Goal: Task Accomplishment & Management: Manage account settings

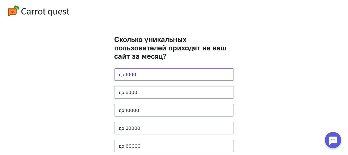
click at [133, 73] on button "до 1000" at bounding box center [173, 74] width 119 height 12
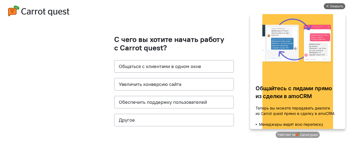
click at [340, 6] on div "Закрыть" at bounding box center [336, 6] width 14 height 6
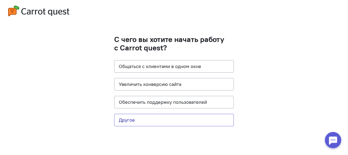
click at [126, 119] on button "Другое" at bounding box center [173, 120] width 119 height 12
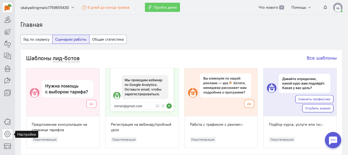
click at [6, 131] on icon at bounding box center [7, 134] width 7 height 7
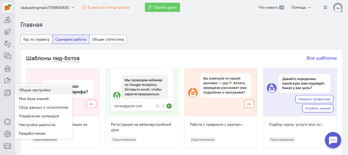
click at [29, 90] on link "Общие настройки" at bounding box center [44, 90] width 58 height 9
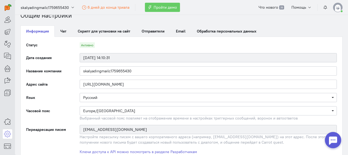
scroll to position [5, 0]
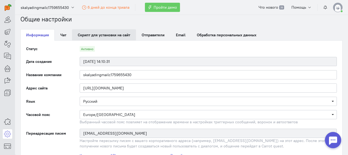
click at [122, 36] on link "Скрипт для установки на сайт" at bounding box center [104, 34] width 64 height 11
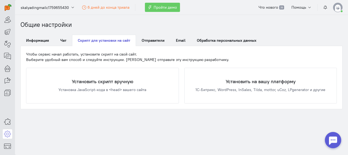
scroll to position [0, 0]
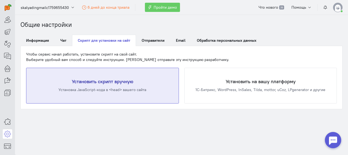
click at [121, 85] on div "Установить скрипт вручную Установка JavaScript-кода в <head> вашего сайта" at bounding box center [102, 85] width 152 height 35
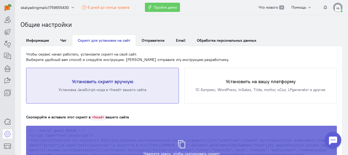
click at [180, 140] on icon at bounding box center [181, 142] width 8 height 8
click at [180, 145] on div "Скрипт скопирован в буфер обмена" at bounding box center [181, 145] width 310 height 45
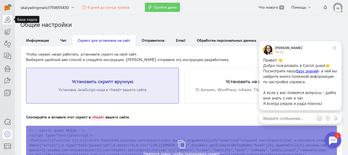
click at [7, 17] on icon at bounding box center [7, 19] width 7 height 7
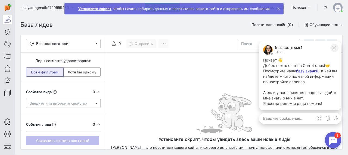
click at [336, 48] on button at bounding box center [334, 48] width 8 height 8
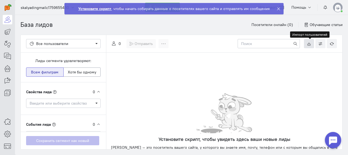
click at [308, 42] on icon at bounding box center [309, 44] width 4 height 4
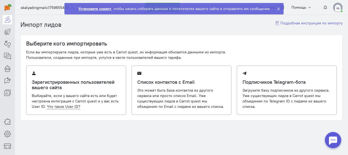
click at [276, 7] on icon at bounding box center [278, 9] width 4 height 4
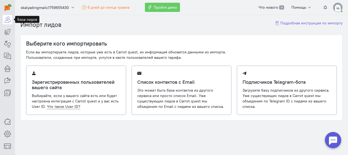
click at [5, 20] on icon at bounding box center [7, 19] width 7 height 7
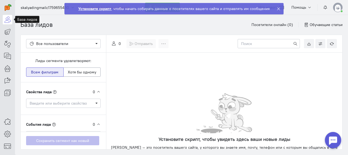
click at [278, 10] on icon at bounding box center [278, 9] width 4 height 4
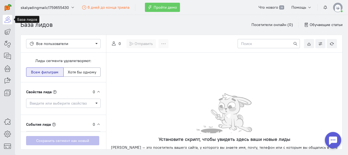
click at [9, 22] on icon at bounding box center [7, 19] width 7 height 7
click at [309, 42] on icon at bounding box center [309, 44] width 4 height 4
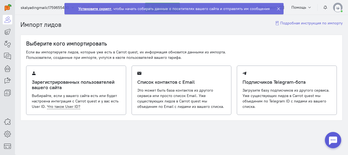
scroll to position [0, 0]
drag, startPoint x: 347, startPoint y: 105, endPoint x: 347, endPoint y: 117, distance: 12.8
click at [347, 117] on section "Импорт лидов Подробная инструкция по импорту Выберите кого импортировать Если в…" at bounding box center [181, 85] width 333 height 140
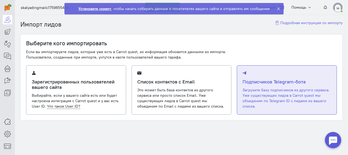
click at [251, 104] on span "Загрузите базу подписчиков из другого сервиса. Уже существующих лидов в Carrot …" at bounding box center [285, 98] width 87 height 21
click at [0, 0] on input "Подписчиков Telegram-бота Загрузите базу подписчиков из другого сервиса. Уже су…" at bounding box center [0, 0] width 0 height 0
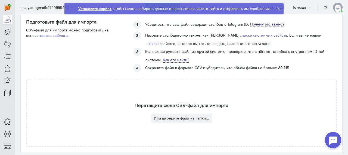
scroll to position [145, 0]
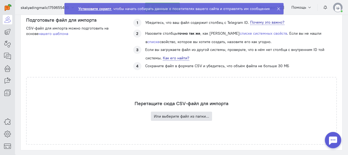
click at [166, 116] on button "Или выберите файл из папки…" at bounding box center [181, 116] width 61 height 9
type input "C:\fakepath\importCQ_2019_MA_16_8_1.csv"
click at [194, 117] on button "Или выберите файл из папки…" at bounding box center [181, 116] width 61 height 9
type input "C:\fakepath\importCQ_2019_MA_16_8_1.csv"
click at [276, 7] on icon at bounding box center [278, 9] width 4 height 4
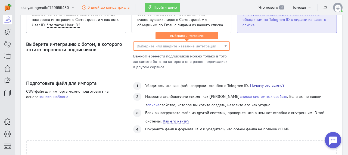
scroll to position [81, 0]
click at [223, 46] on span "Выберите или введите название интеграции" at bounding box center [181, 46] width 96 height 9
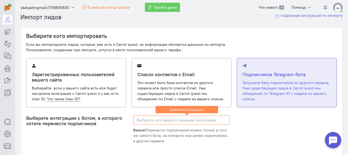
scroll to position [7, 0]
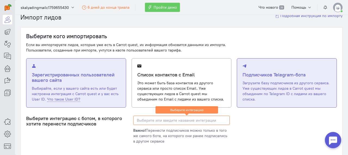
click at [80, 92] on span "Выбирайте, если у вашего сайта есть или будет настроена интеграция с Carrot que…" at bounding box center [75, 94] width 87 height 16
click at [0, 0] on input "Зарегистрированных пользователей вашего сайта Выбирайте, если у вашего сайта ес…" at bounding box center [0, 0] width 0 height 0
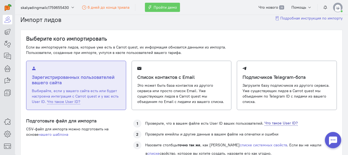
scroll to position [0, 0]
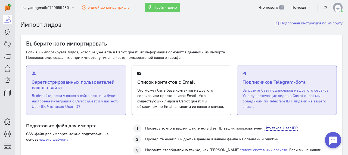
click at [296, 96] on span "Загрузите базу подписчиков из другого сервиса. Уже существующих лидов в Carrot …" at bounding box center [285, 98] width 87 height 21
click at [0, 0] on input "Подписчиков Telegram-бота Загрузите базу подписчиков из другого сервиса. Уже су…" at bounding box center [0, 0] width 0 height 0
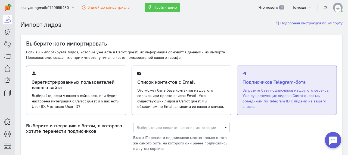
click at [158, 8] on span "Пройти демо" at bounding box center [164, 7] width 23 height 5
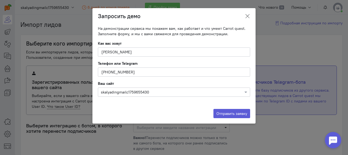
click at [248, 14] on icon at bounding box center [246, 16] width 5 height 5
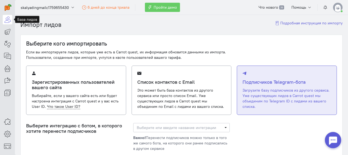
click at [8, 18] on icon at bounding box center [7, 19] width 7 height 7
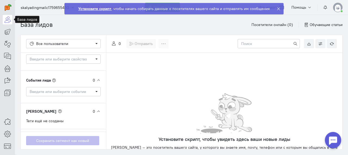
scroll to position [61, 0]
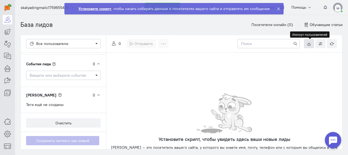
click at [308, 45] on icon at bounding box center [309, 44] width 4 height 4
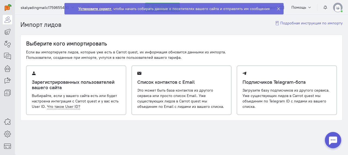
scroll to position [0, 0]
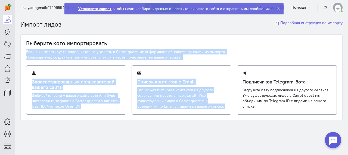
drag, startPoint x: 347, startPoint y: 39, endPoint x: 347, endPoint y: 67, distance: 28.0
click at [347, 67] on section "Импорт лидов Подробная инструкция по импорту Выберите кого импортировать Если в…" at bounding box center [181, 85] width 333 height 140
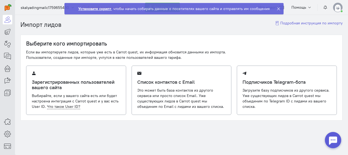
click at [244, 136] on section "Импорт лидов Подробная инструкция по импорту Выберите кого импортировать Если в…" at bounding box center [181, 85] width 333 height 140
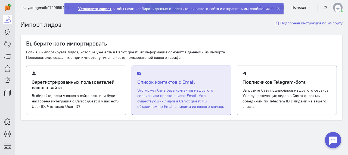
click at [180, 108] on span "Это может быть база контактов из другого сервиса или просто список Email. Уже с…" at bounding box center [180, 98] width 87 height 21
click at [0, 0] on input "Список контактов с Email Это может быть база контактов из другого сервиса или п…" at bounding box center [0, 0] width 0 height 0
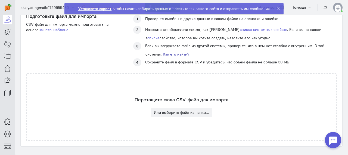
scroll to position [136, 0]
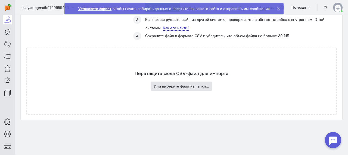
click at [156, 88] on button "Или выберите файл из папки…" at bounding box center [181, 86] width 61 height 9
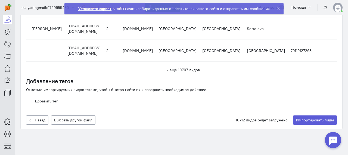
scroll to position [166, 0]
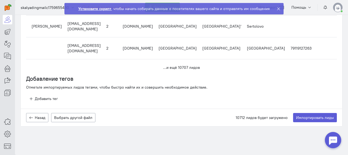
drag, startPoint x: 347, startPoint y: 67, endPoint x: 17, endPoint y: 20, distance: 332.7
click at [319, 113] on button "Импортировать лиды" at bounding box center [315, 117] width 44 height 9
click at [84, 113] on button "Выбрать другой файл" at bounding box center [73, 117] width 44 height 9
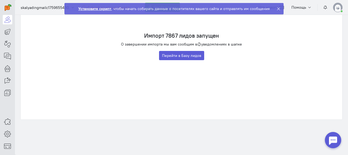
scroll to position [87, 0]
click at [177, 56] on link "Перейти в Базу лидов" at bounding box center [181, 55] width 45 height 9
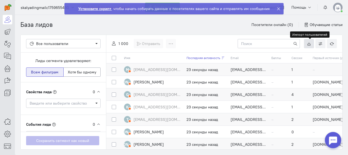
click at [310, 43] on icon at bounding box center [309, 44] width 4 height 4
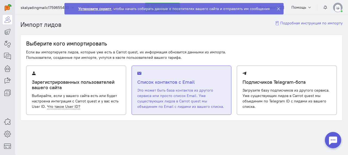
click at [209, 88] on span "Это может быть база контактов из другого сервиса или просто список Email. Уже с…" at bounding box center [180, 98] width 87 height 21
click at [0, 0] on input "Список контактов с Email Это может быть база контактов из другого сервиса или п…" at bounding box center [0, 0] width 0 height 0
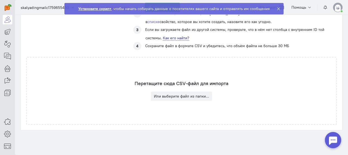
scroll to position [127, 0]
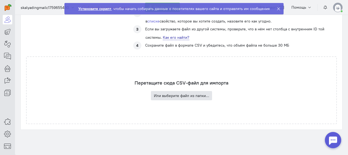
click at [203, 97] on button "Или выберите файл из папки…" at bounding box center [181, 95] width 61 height 9
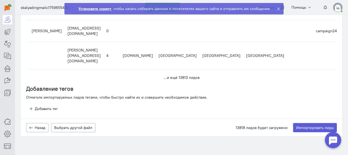
scroll to position [164, 0]
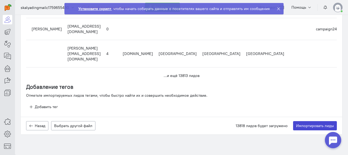
click at [319, 121] on button "Импортировать лиды" at bounding box center [315, 125] width 44 height 9
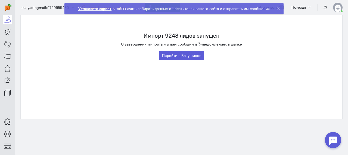
scroll to position [87, 0]
click at [188, 57] on link "Перейти в Базу лидов" at bounding box center [181, 55] width 45 height 9
